Goal: Information Seeking & Learning: Learn about a topic

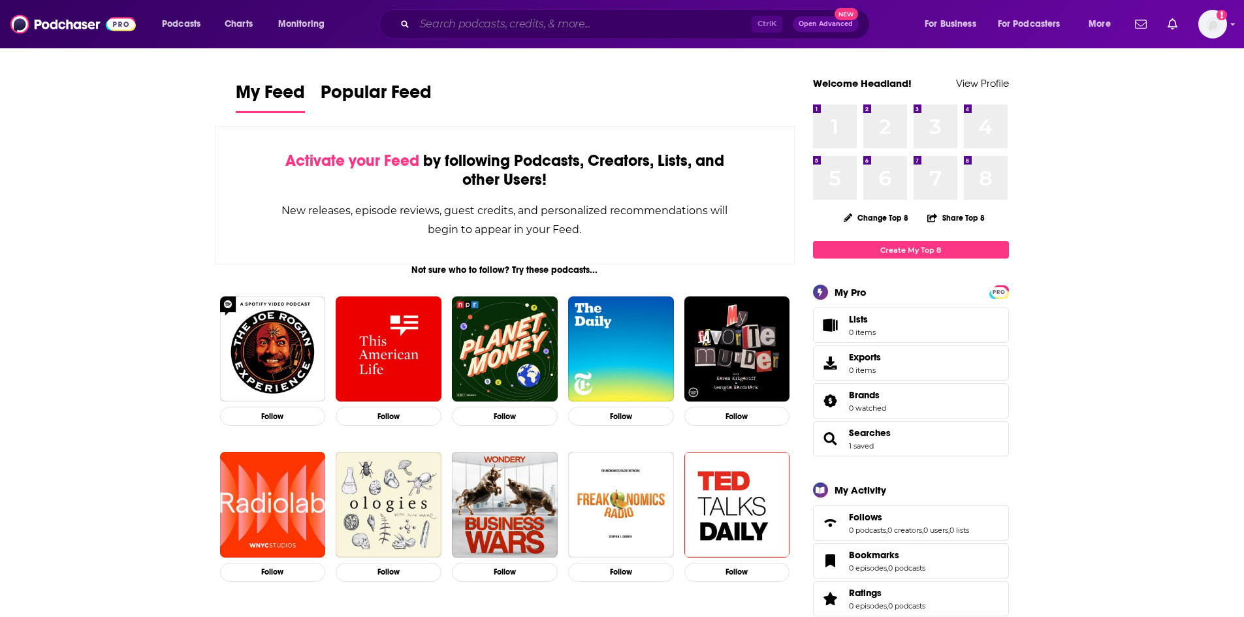
click at [477, 24] on input "Search podcasts, credits, & more..." at bounding box center [583, 24] width 337 height 21
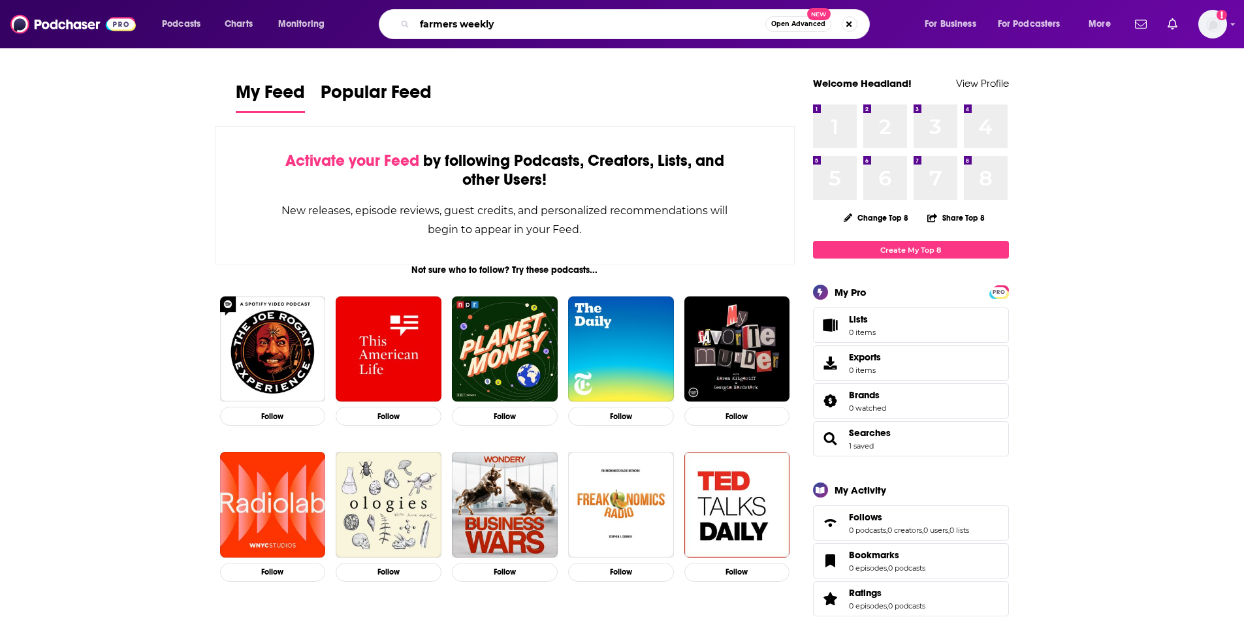
type input "farmers weekly"
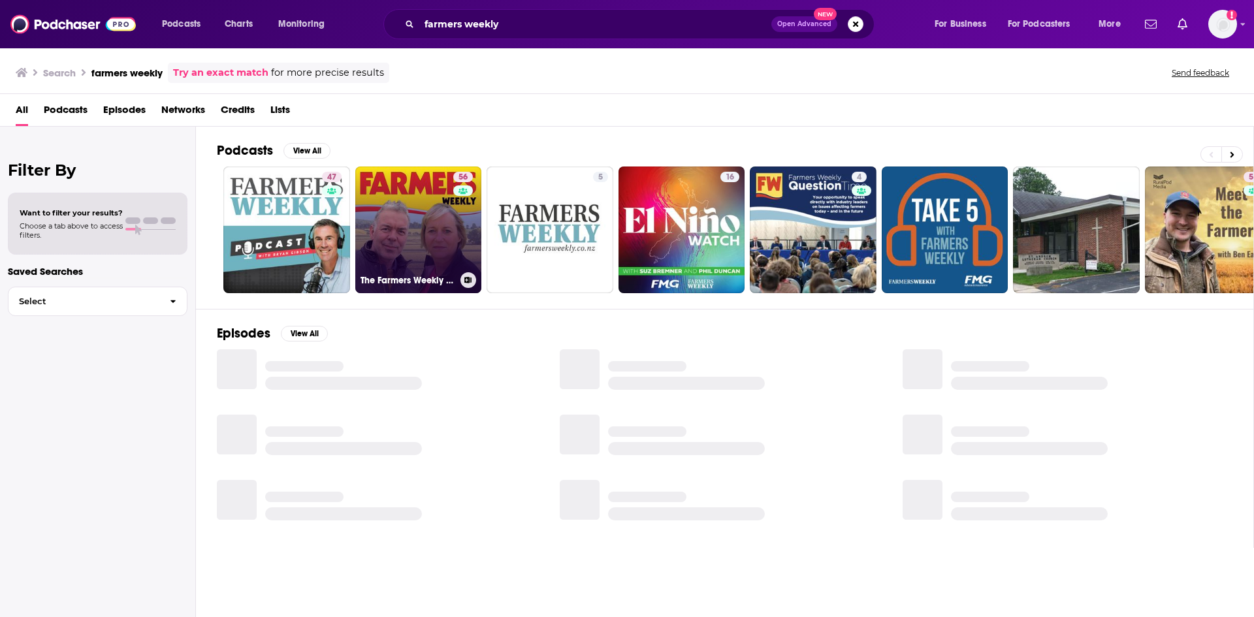
click at [412, 210] on link "56 The Farmers Weekly Podcast" at bounding box center [418, 230] width 127 height 127
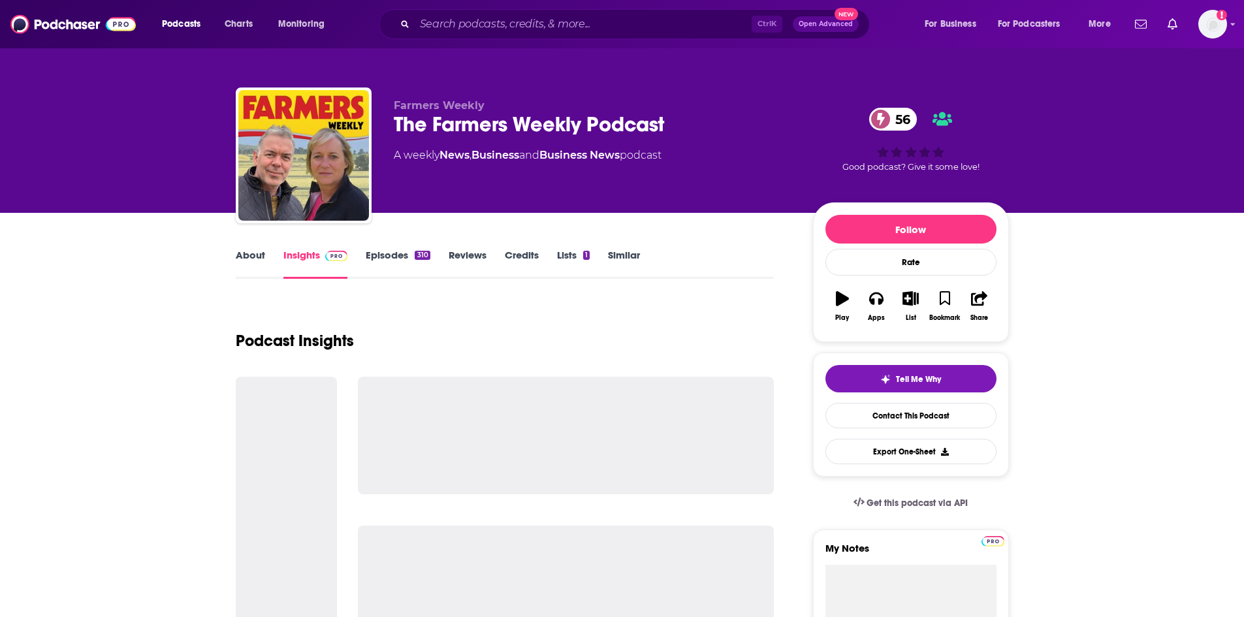
click at [373, 255] on link "Episodes 310" at bounding box center [398, 264] width 64 height 30
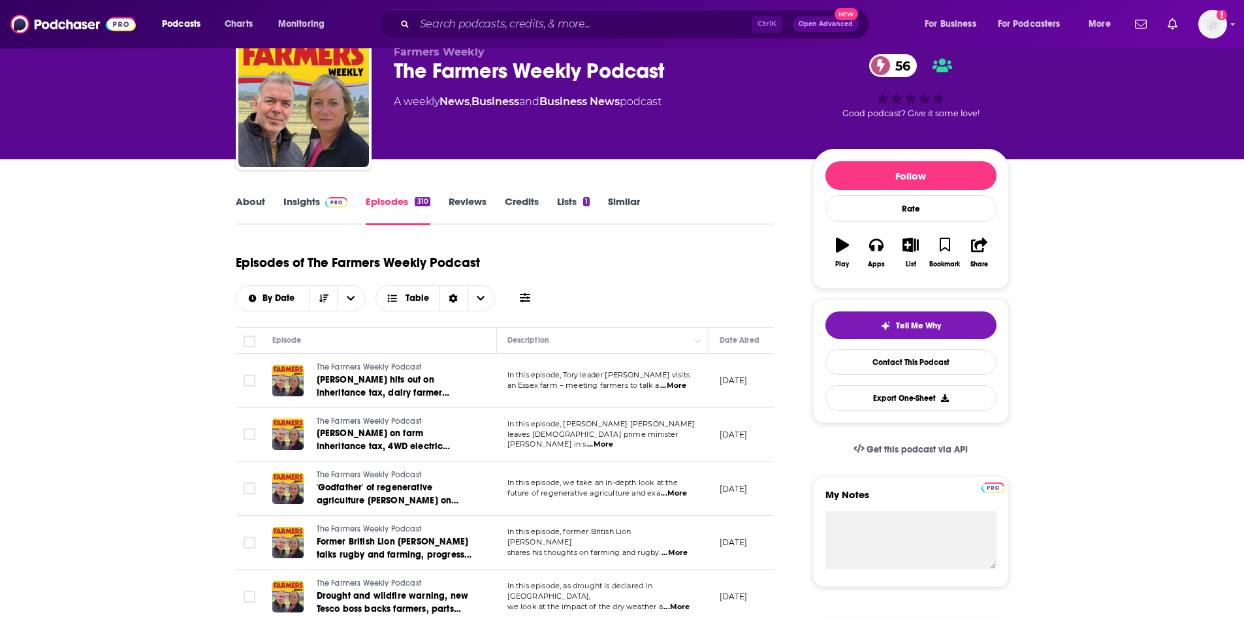
scroll to position [131, 0]
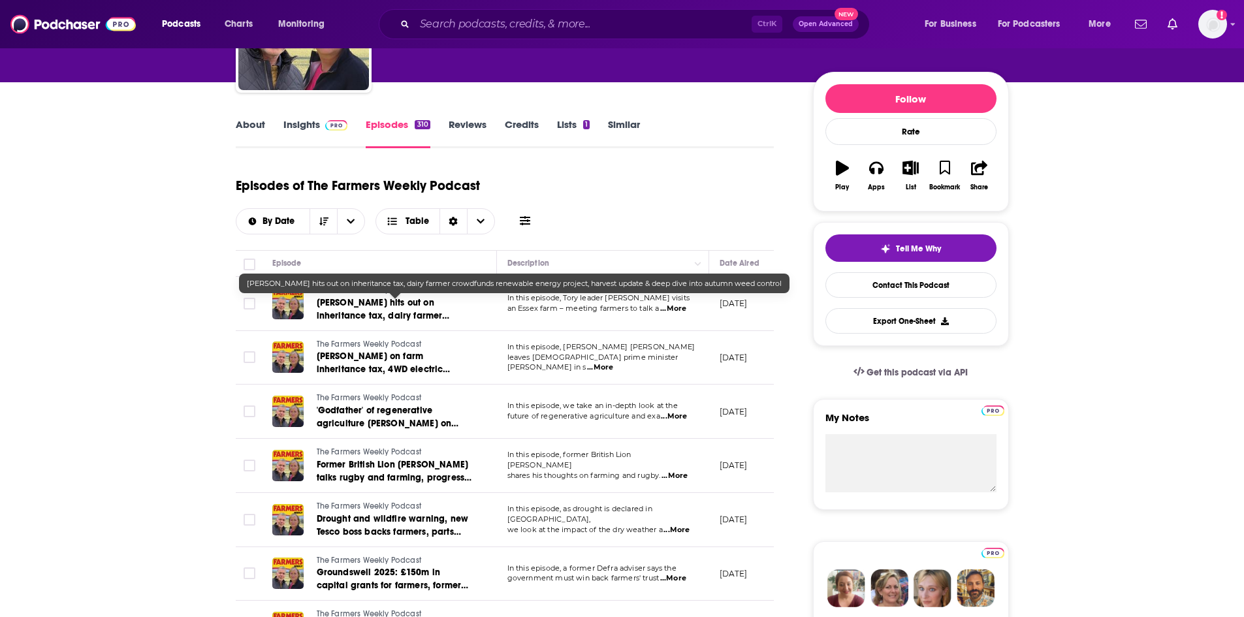
click at [404, 305] on span "[PERSON_NAME] hits out on inheritance tax, dairy farmer crowdfunds renewable en…" at bounding box center [385, 328] width 136 height 63
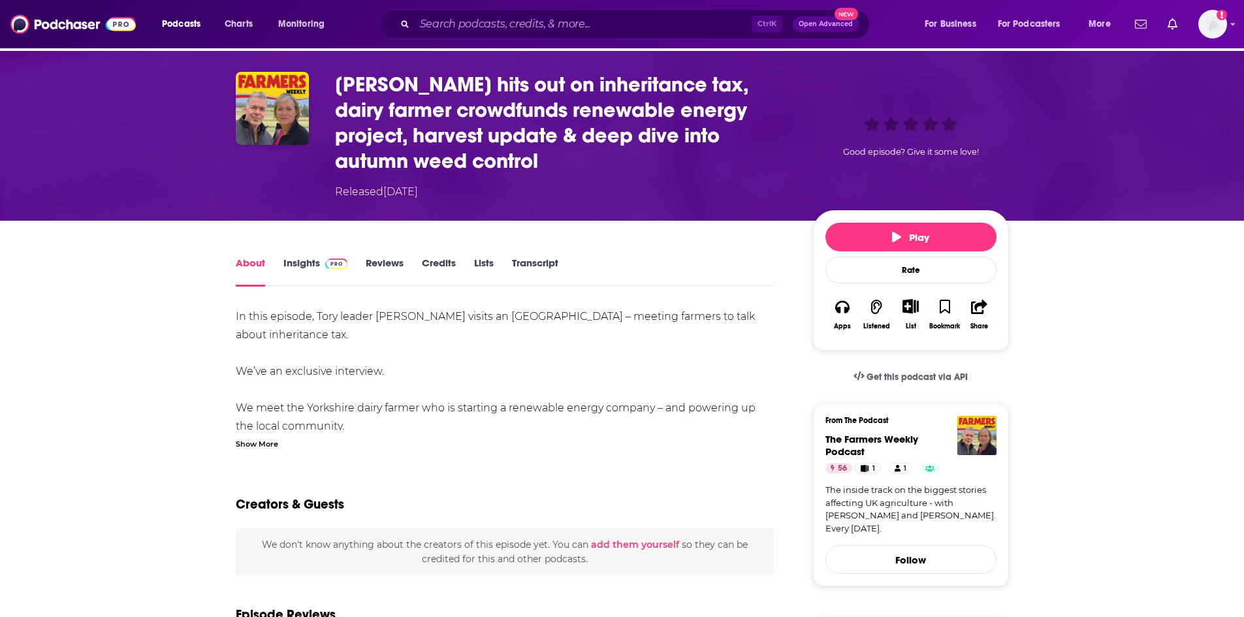
scroll to position [65, 0]
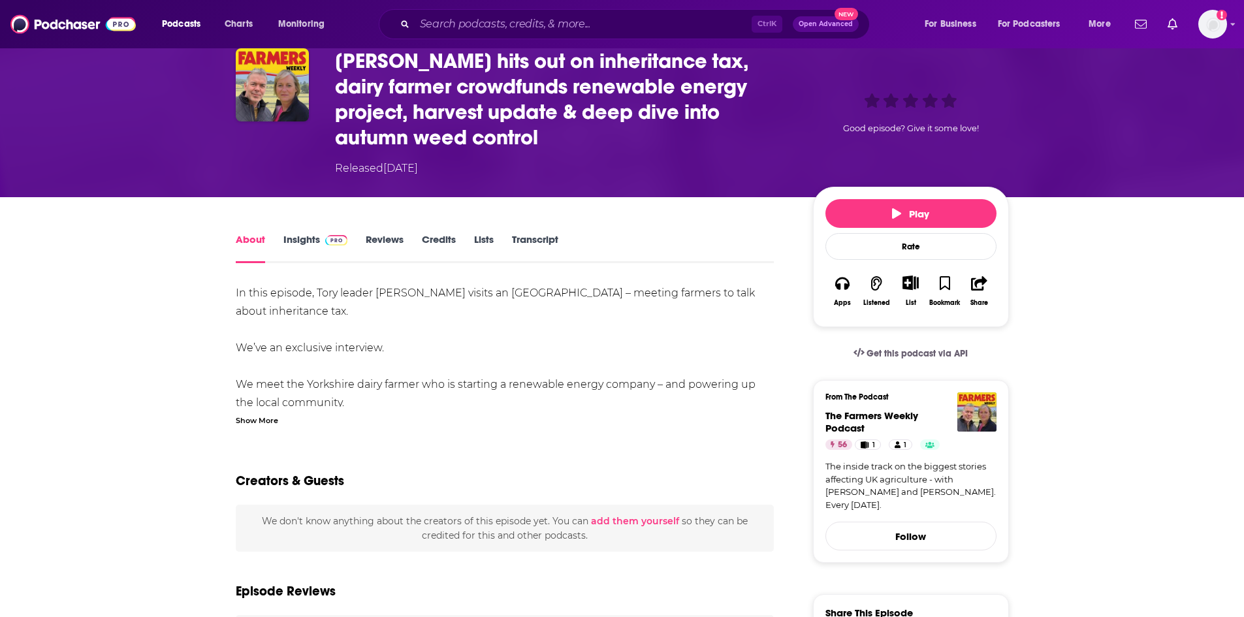
click at [304, 248] on link "Insights" at bounding box center [315, 248] width 65 height 30
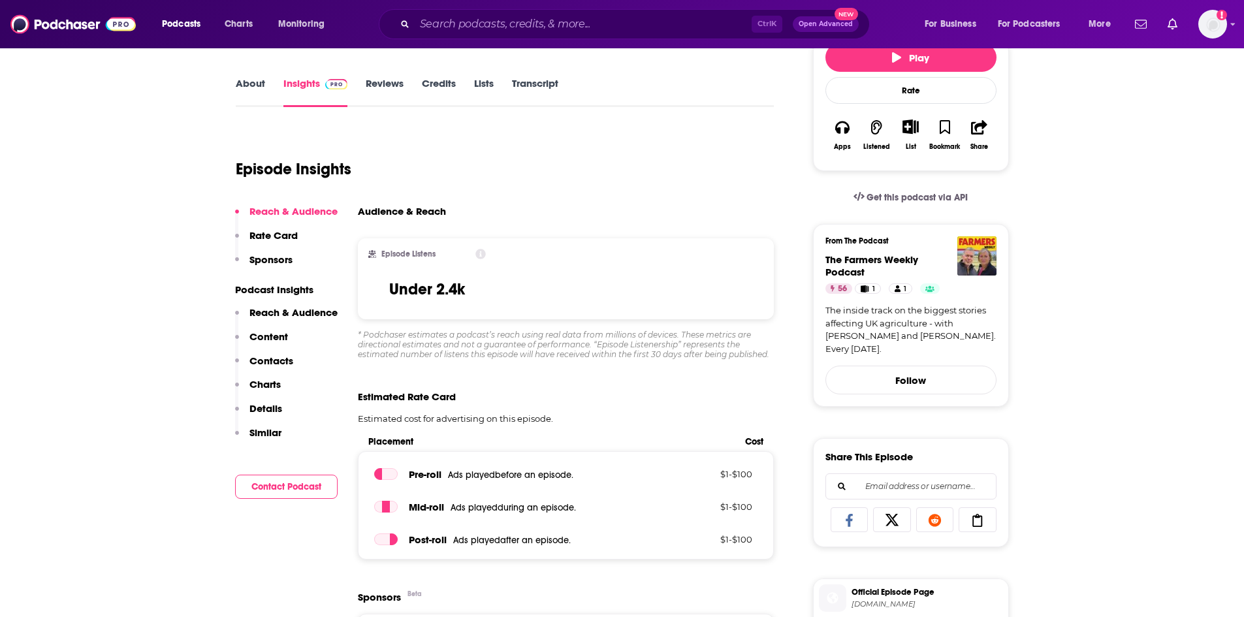
scroll to position [65, 0]
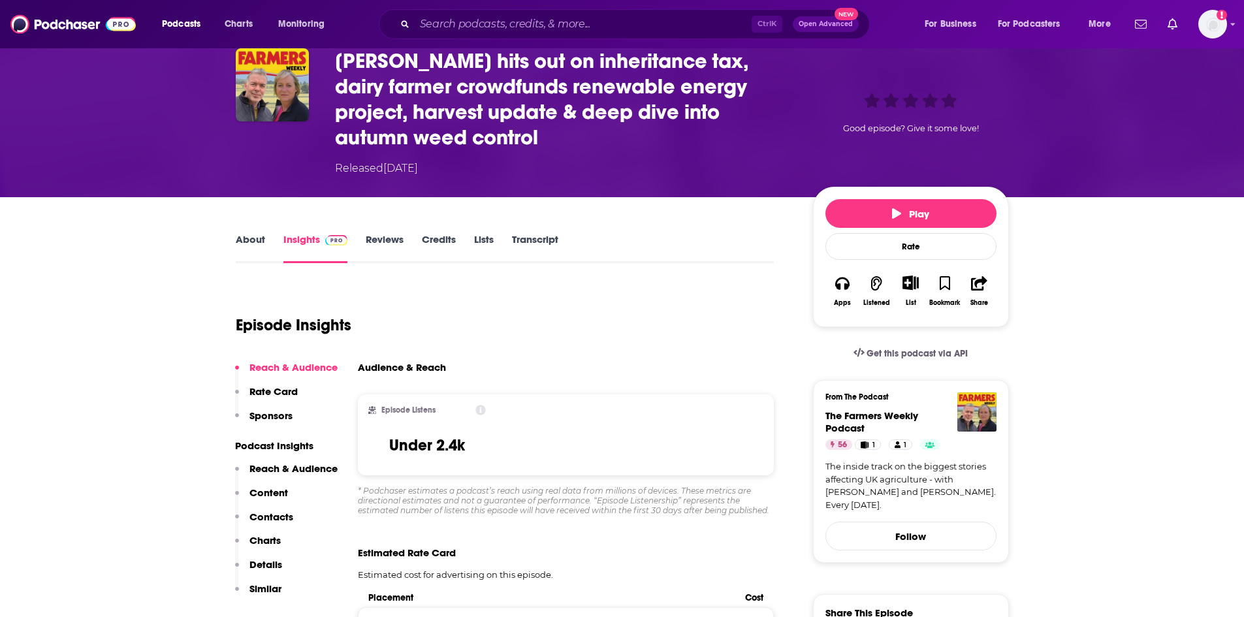
click at [539, 232] on div "About Insights Reviews Credits Lists Transcript" at bounding box center [505, 247] width 539 height 32
click at [556, 237] on link "Transcript" at bounding box center [535, 248] width 46 height 30
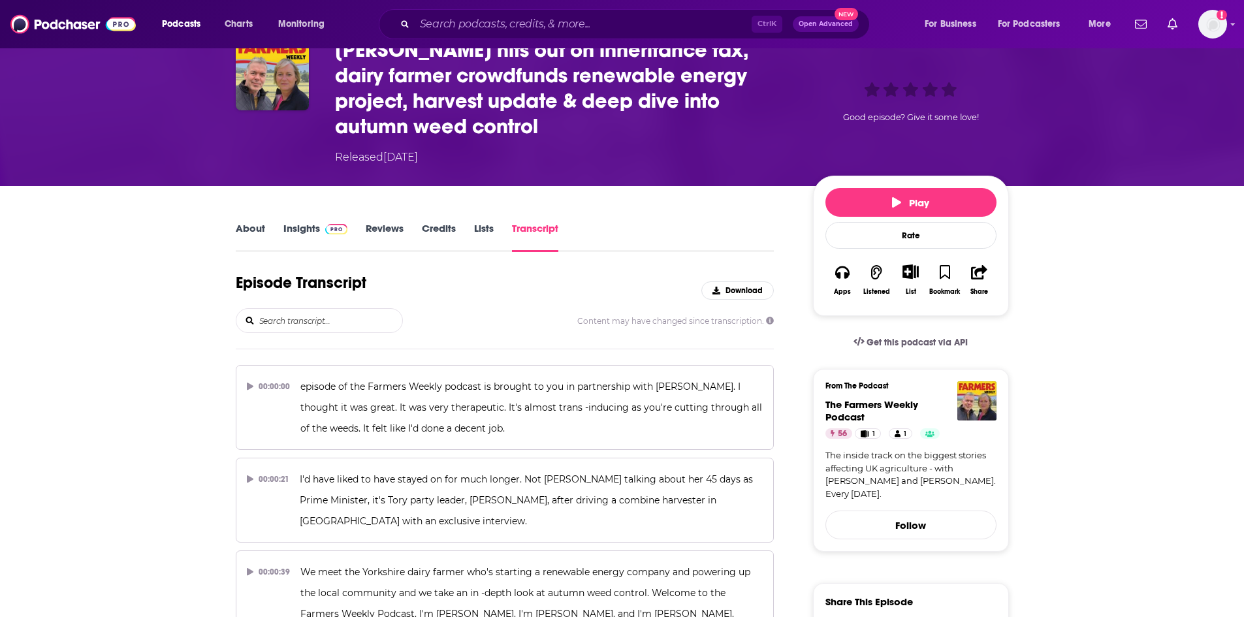
scroll to position [196, 0]
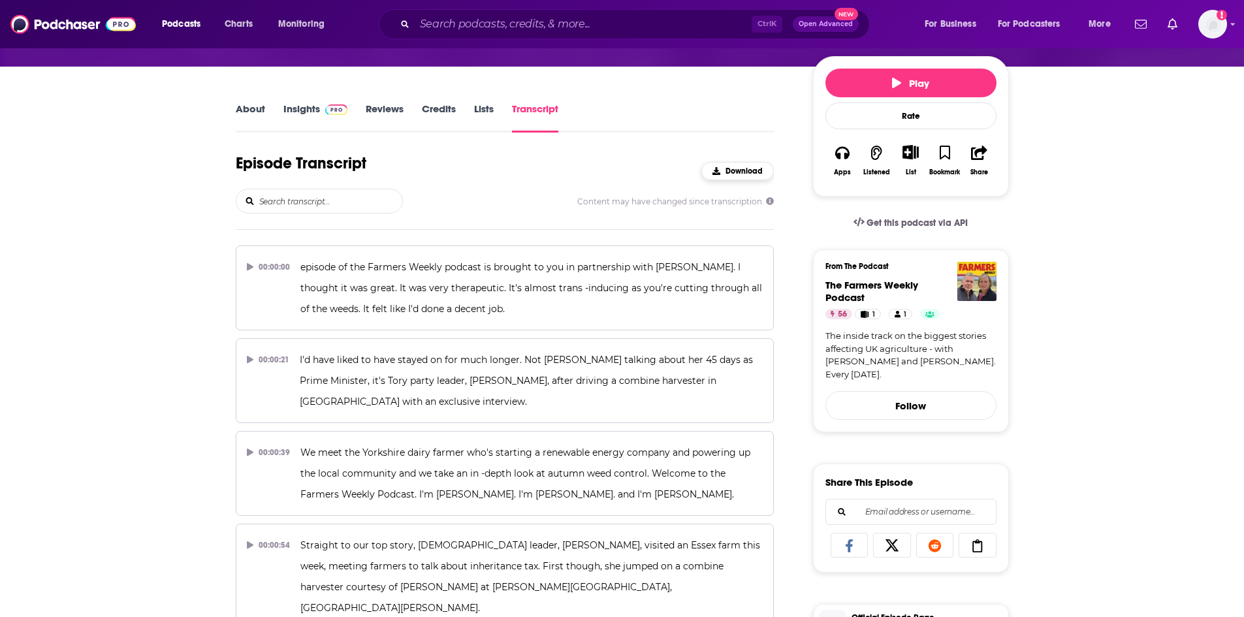
click at [730, 168] on span "Download" at bounding box center [744, 171] width 37 height 9
